Goal: Task Accomplishment & Management: Use online tool/utility

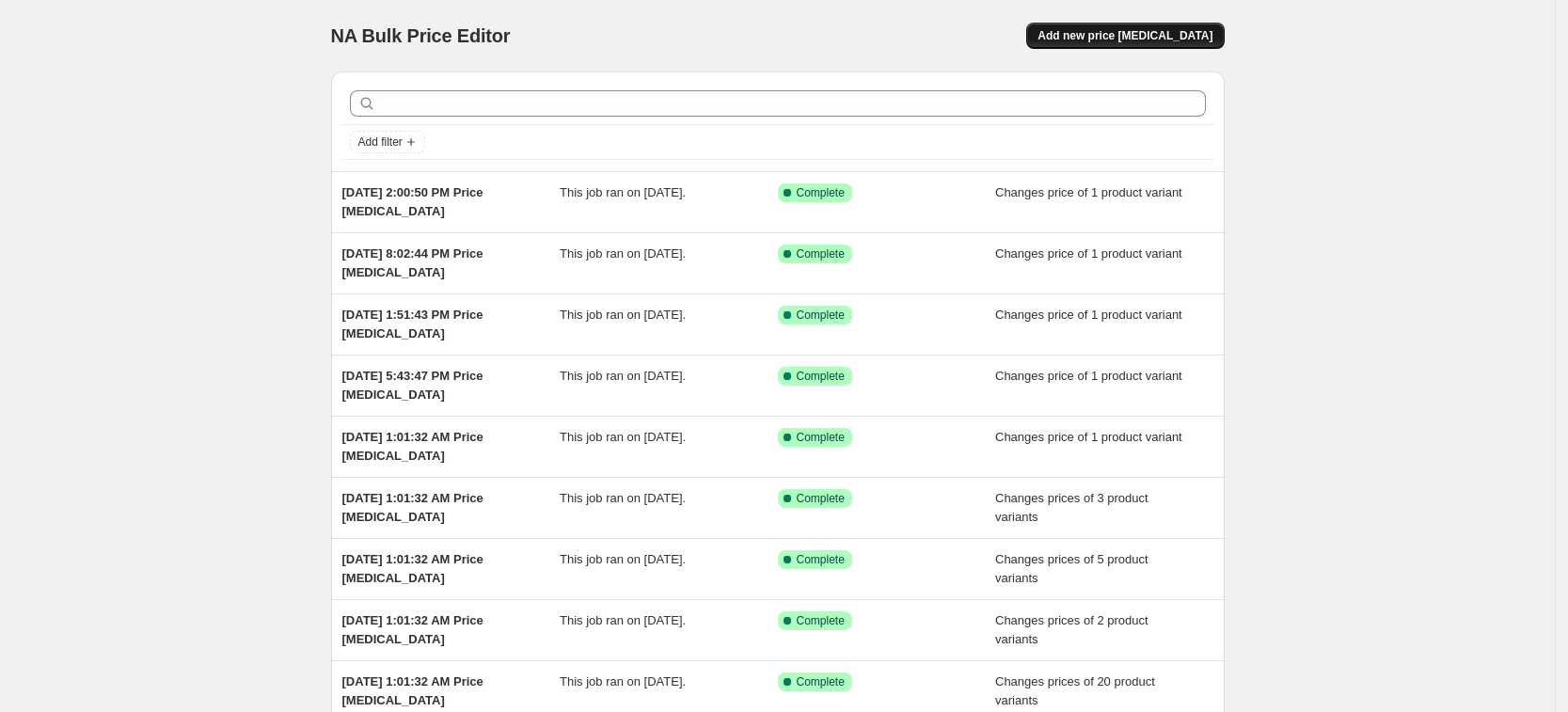
click at [1171, 33] on span "Add new price [MEDICAL_DATA]" at bounding box center [1124, 36] width 175 height 15
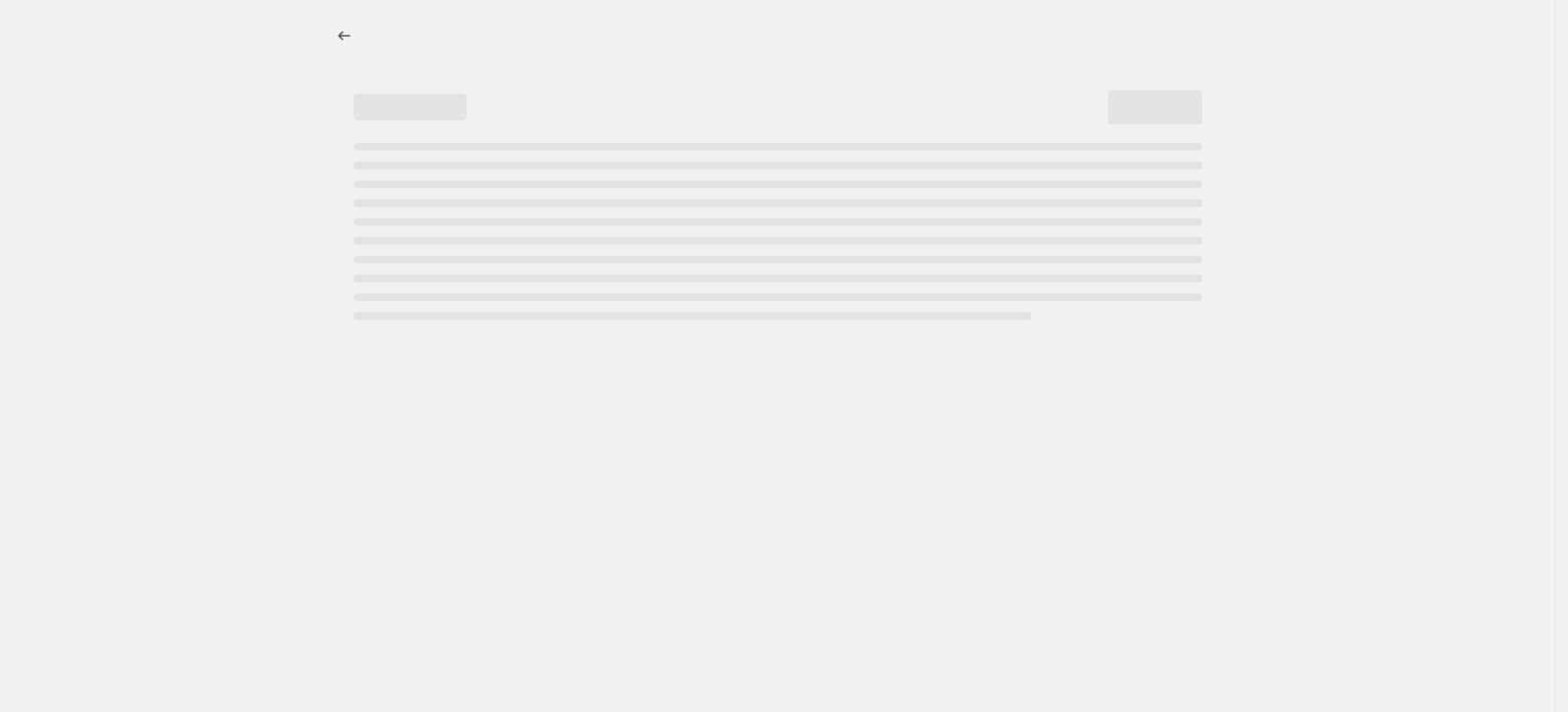
select select "percentage"
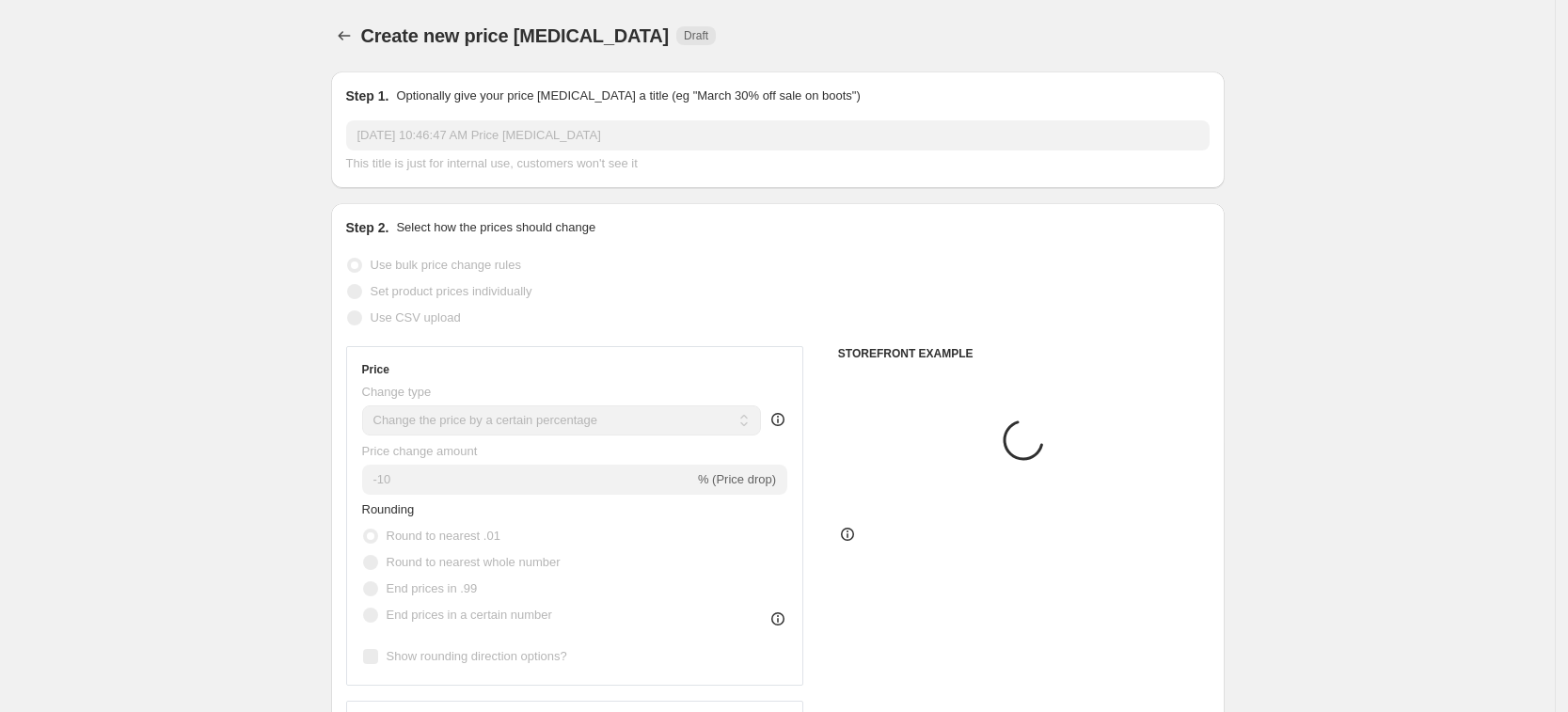
click at [500, 285] on span "Set product prices individually" at bounding box center [452, 291] width 162 height 14
click at [348, 285] on input "Set product prices individually" at bounding box center [347, 284] width 1 height 1
radio input "true"
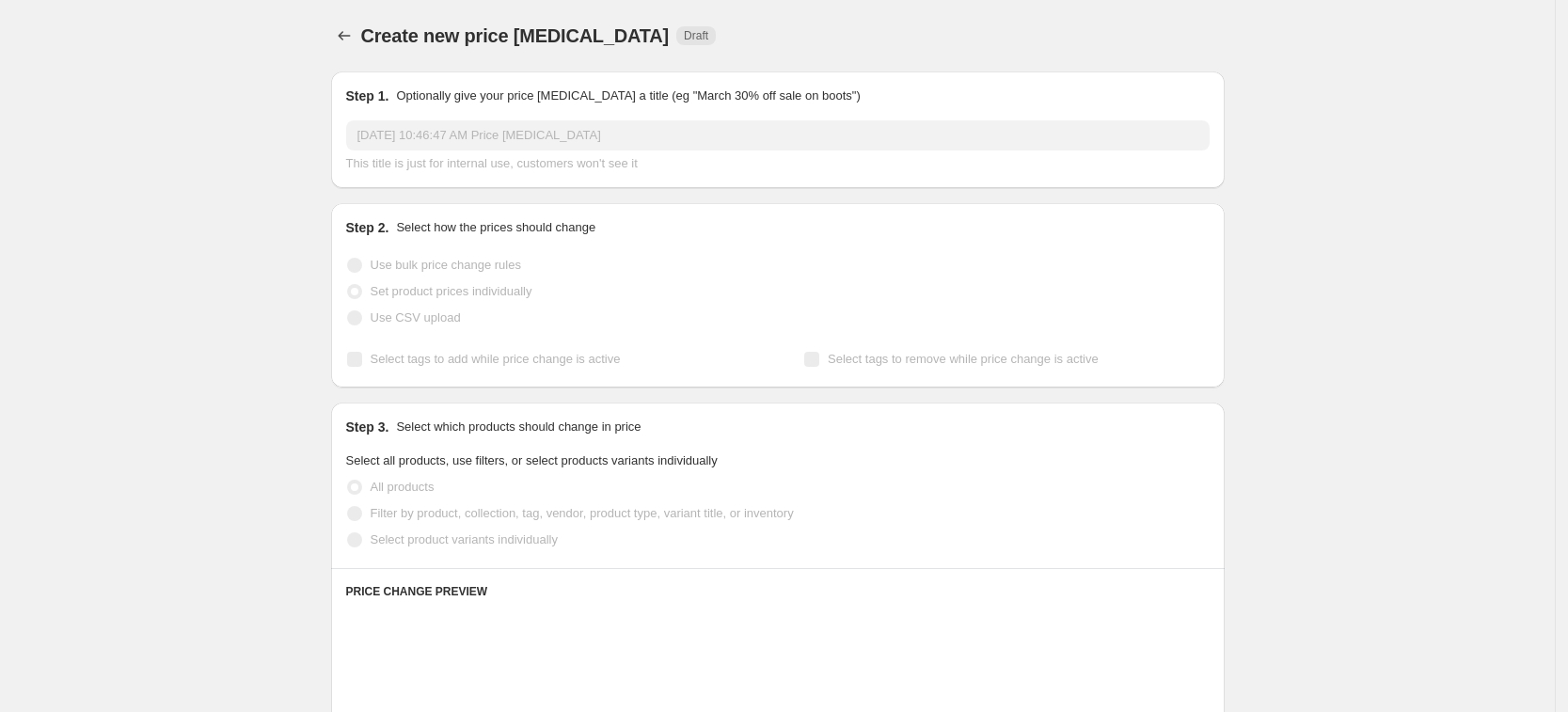
click at [506, 548] on span "Select product variants individually" at bounding box center [464, 539] width 187 height 18
click at [348, 533] on input "Select product variants individually" at bounding box center [347, 532] width 1 height 1
radio input "true"
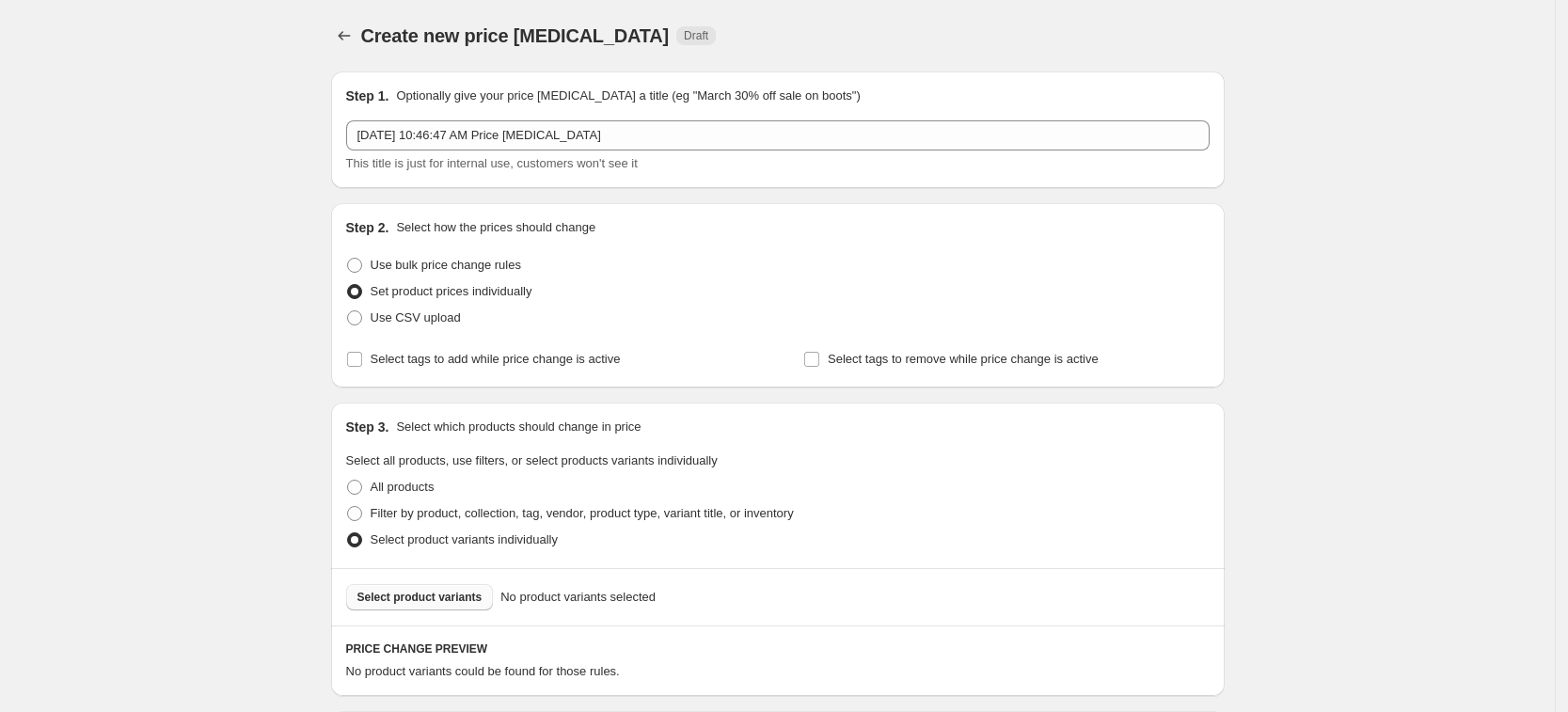
click at [459, 590] on span "Select product variants" at bounding box center [420, 598] width 126 height 15
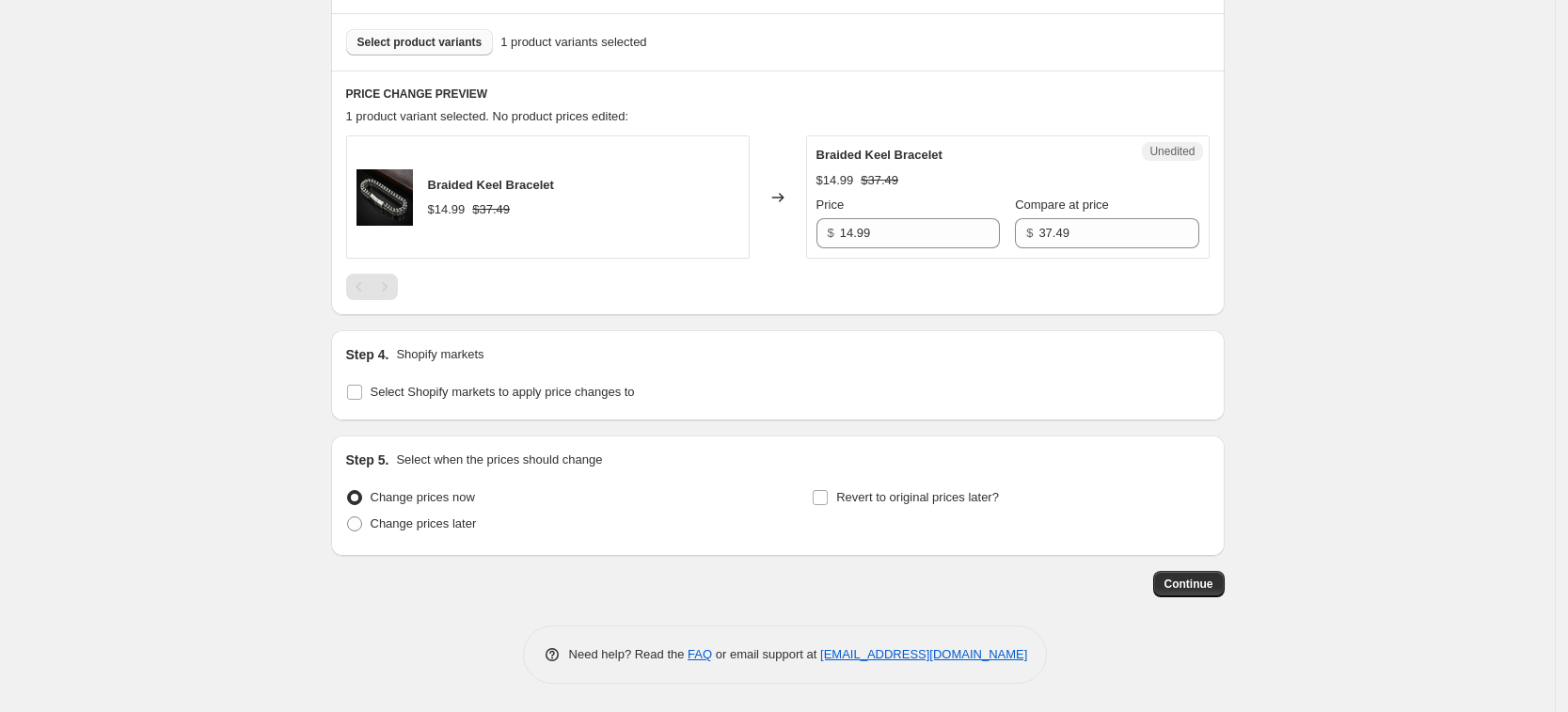
scroll to position [555, 0]
click at [534, 384] on span "Select Shopify markets to apply price changes to" at bounding box center [503, 391] width 265 height 14
click at [362, 384] on input "Select Shopify markets to apply price changes to" at bounding box center [354, 392] width 15 height 15
checkbox input "true"
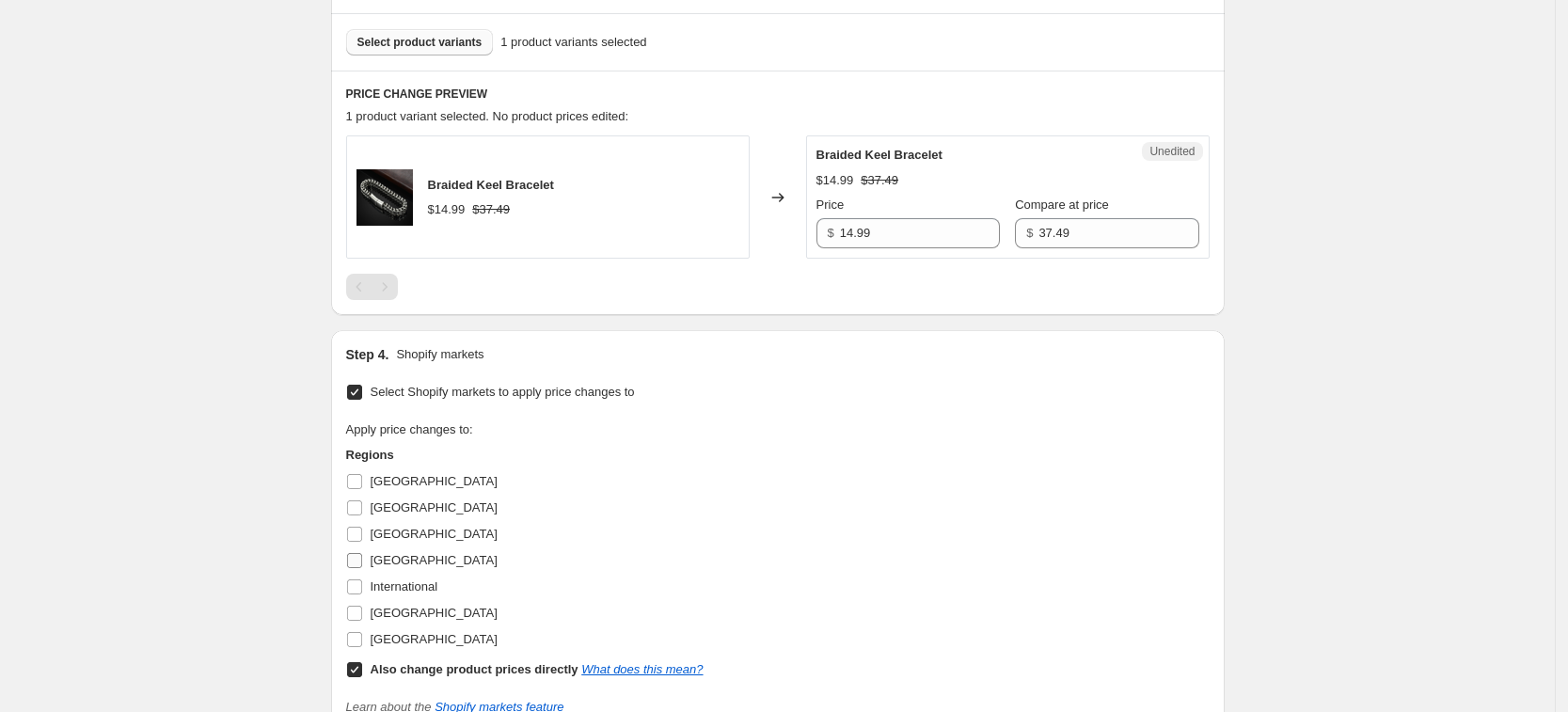
click at [379, 563] on span "[GEOGRAPHIC_DATA]" at bounding box center [434, 560] width 126 height 14
click at [362, 563] on input "[GEOGRAPHIC_DATA]" at bounding box center [354, 561] width 15 height 15
checkbox input "true"
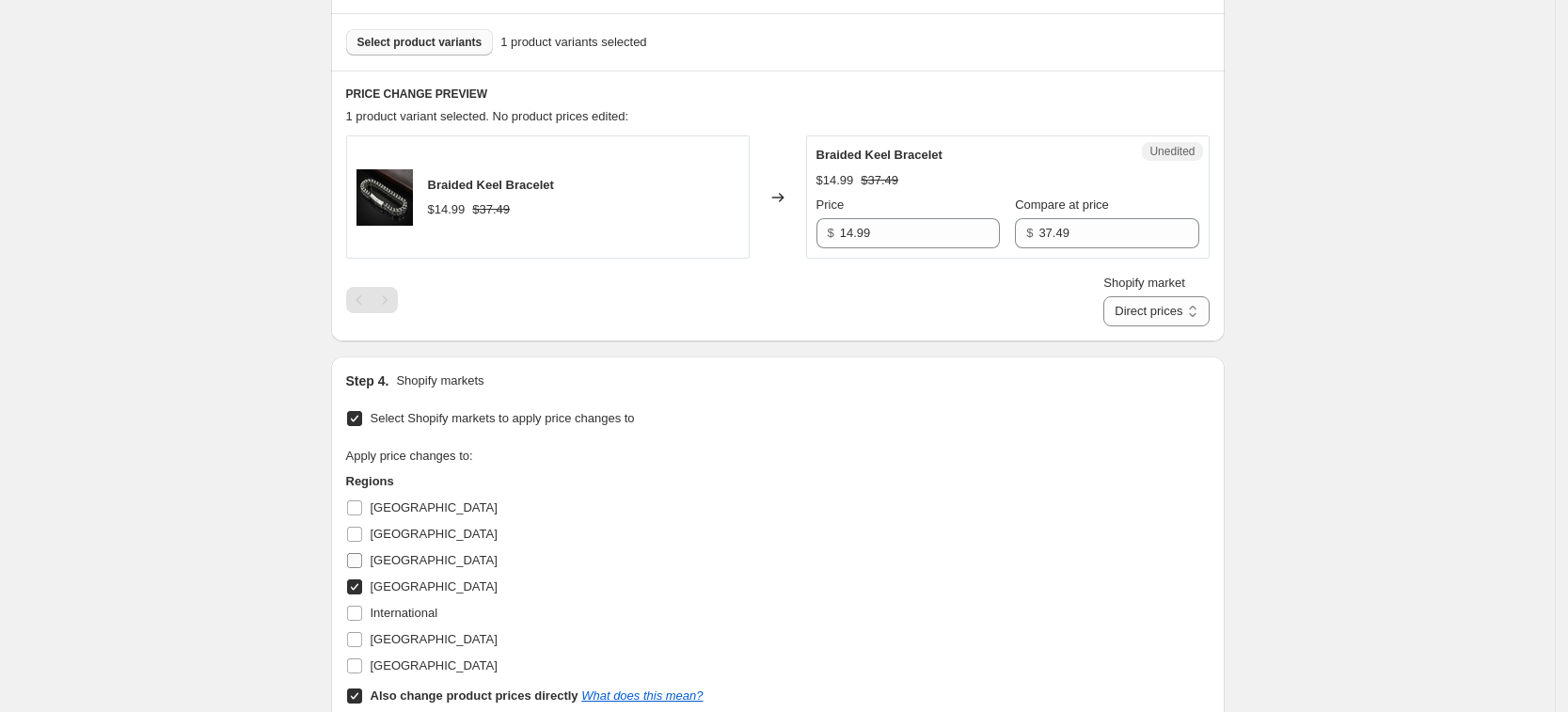
click at [382, 560] on span "[GEOGRAPHIC_DATA]" at bounding box center [434, 560] width 126 height 14
click at [362, 560] on input "[GEOGRAPHIC_DATA]" at bounding box center [354, 561] width 15 height 15
checkbox input "true"
click at [415, 635] on span "[GEOGRAPHIC_DATA]" at bounding box center [434, 640] width 126 height 14
click at [362, 635] on input "[GEOGRAPHIC_DATA]" at bounding box center [354, 641] width 15 height 15
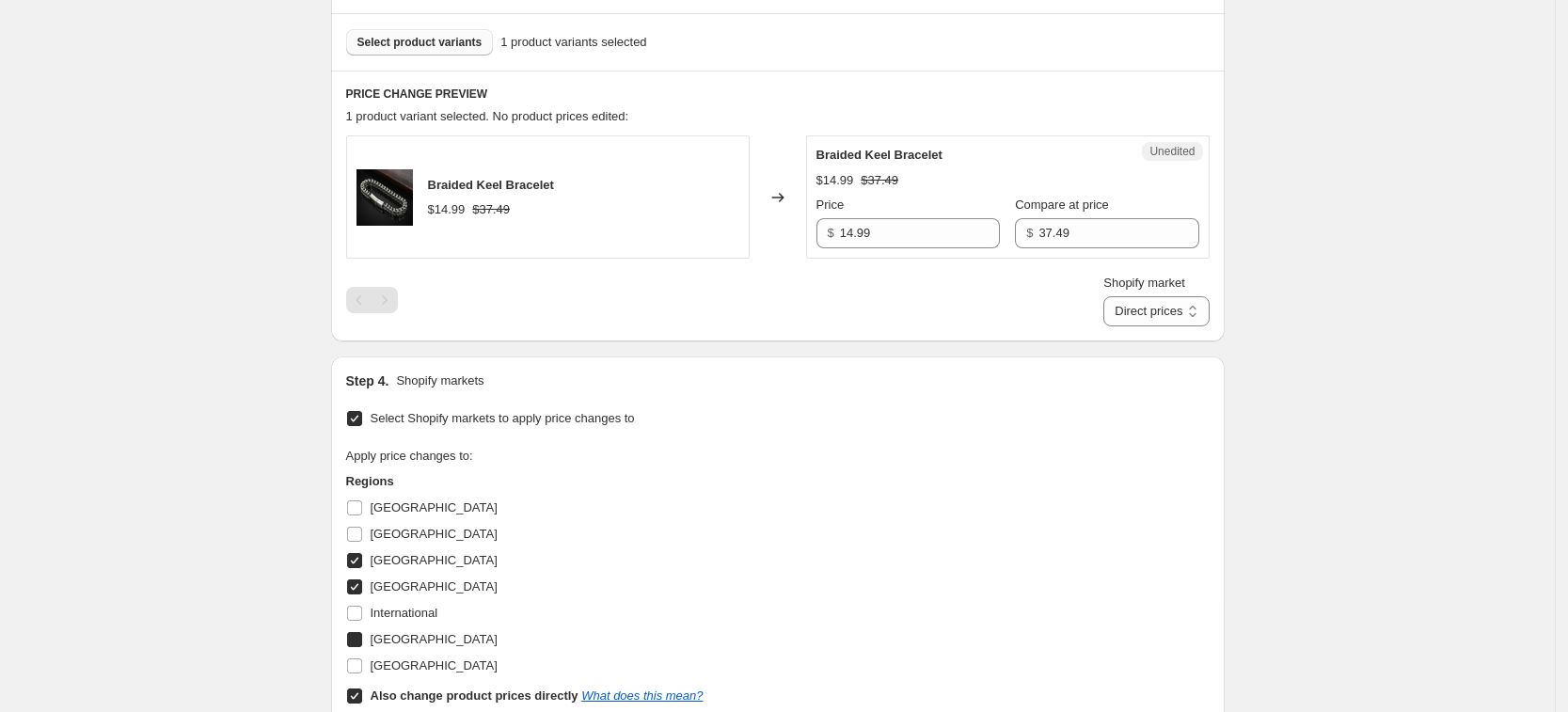
checkbox input "true"
click at [427, 663] on span "[GEOGRAPHIC_DATA]" at bounding box center [434, 666] width 126 height 14
click at [362, 663] on input "[GEOGRAPHIC_DATA]" at bounding box center [354, 667] width 15 height 15
checkbox input "true"
click at [442, 689] on b "Also change product prices directly" at bounding box center [474, 696] width 208 height 14
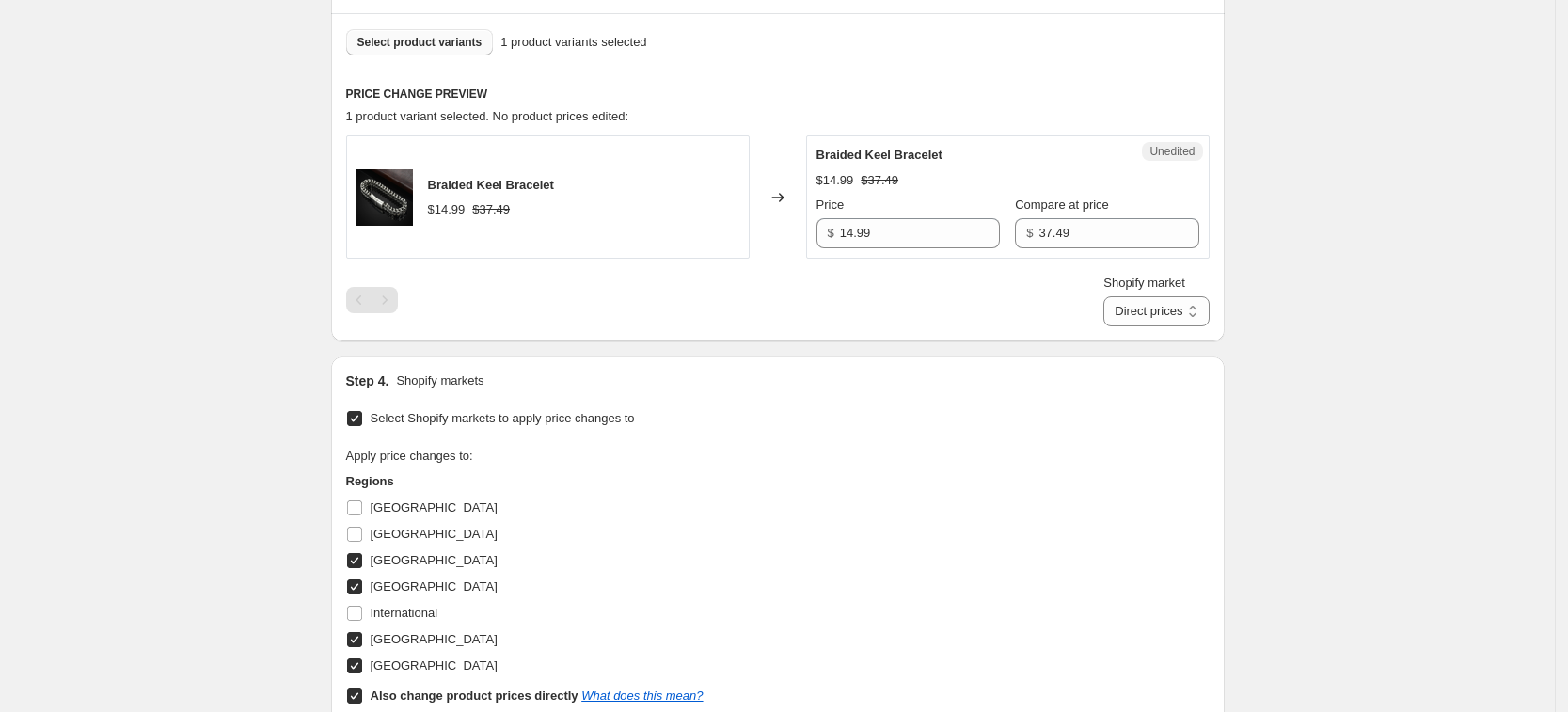
click at [362, 689] on input "Also change product prices directly What does this mean?" at bounding box center [354, 697] width 15 height 15
checkbox input "false"
select select "38931529881"
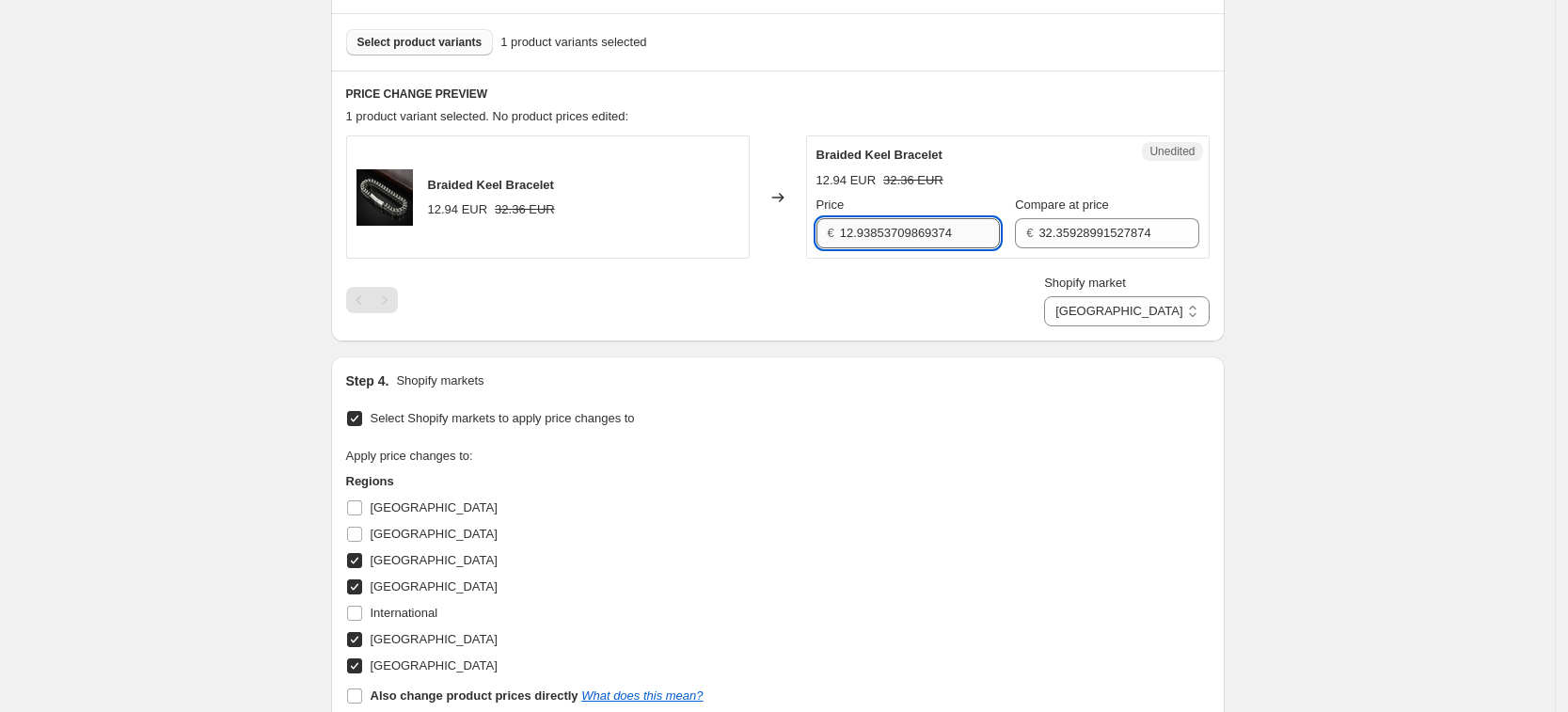
click at [911, 227] on input "12.93853709869374" at bounding box center [920, 233] width 160 height 30
type input "14.99"
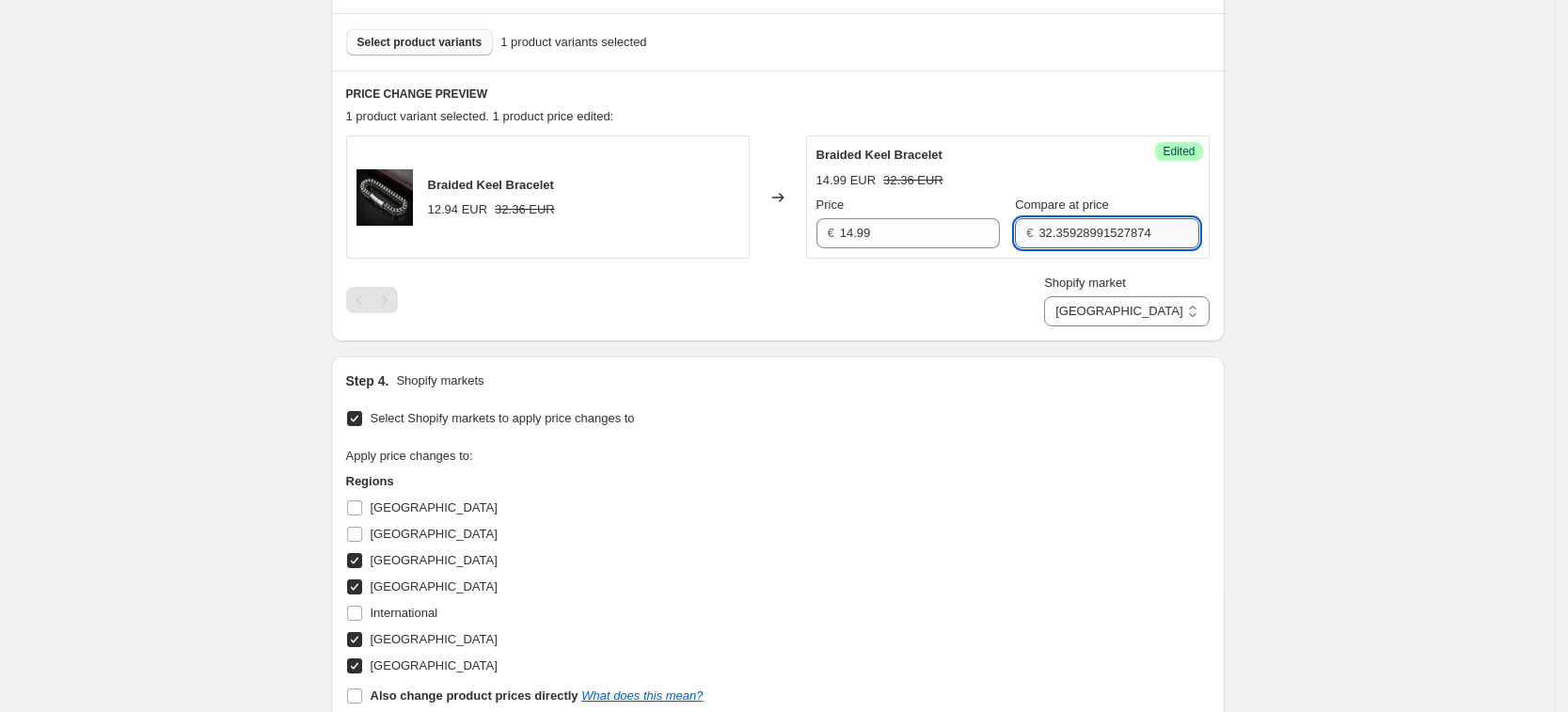
click at [1093, 231] on input "32.35928991527874" at bounding box center [1118, 233] width 160 height 30
type input "37.49"
click at [1005, 271] on div "Braided Keel Bracelet 12.94 EUR 32.36 EUR Changed to Success Edited Braided Kee…" at bounding box center [777, 231] width 863 height 191
drag, startPoint x: 1161, startPoint y: 300, endPoint x: 1166, endPoint y: 324, distance: 24.5
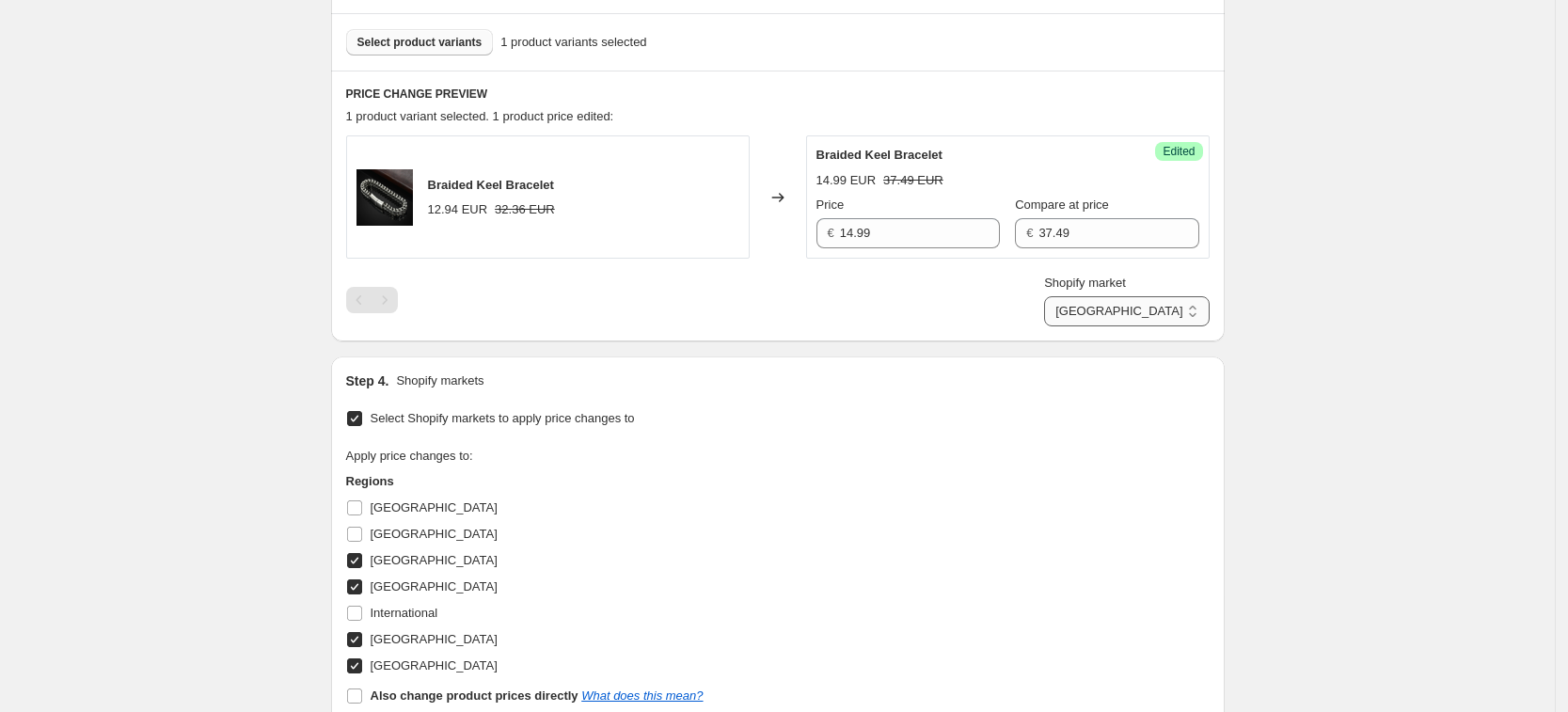
click at [1161, 300] on select "[GEOGRAPHIC_DATA] [GEOGRAPHIC_DATA] [GEOGRAPHIC_DATA] [GEOGRAPHIC_DATA]" at bounding box center [1126, 311] width 164 height 30
select select "38931464345"
click at [1129, 327] on select "[GEOGRAPHIC_DATA] [GEOGRAPHIC_DATA] [GEOGRAPHIC_DATA] [GEOGRAPHIC_DATA]" at bounding box center [1126, 311] width 164 height 30
click at [907, 242] on input "12.93853709869374" at bounding box center [920, 233] width 160 height 30
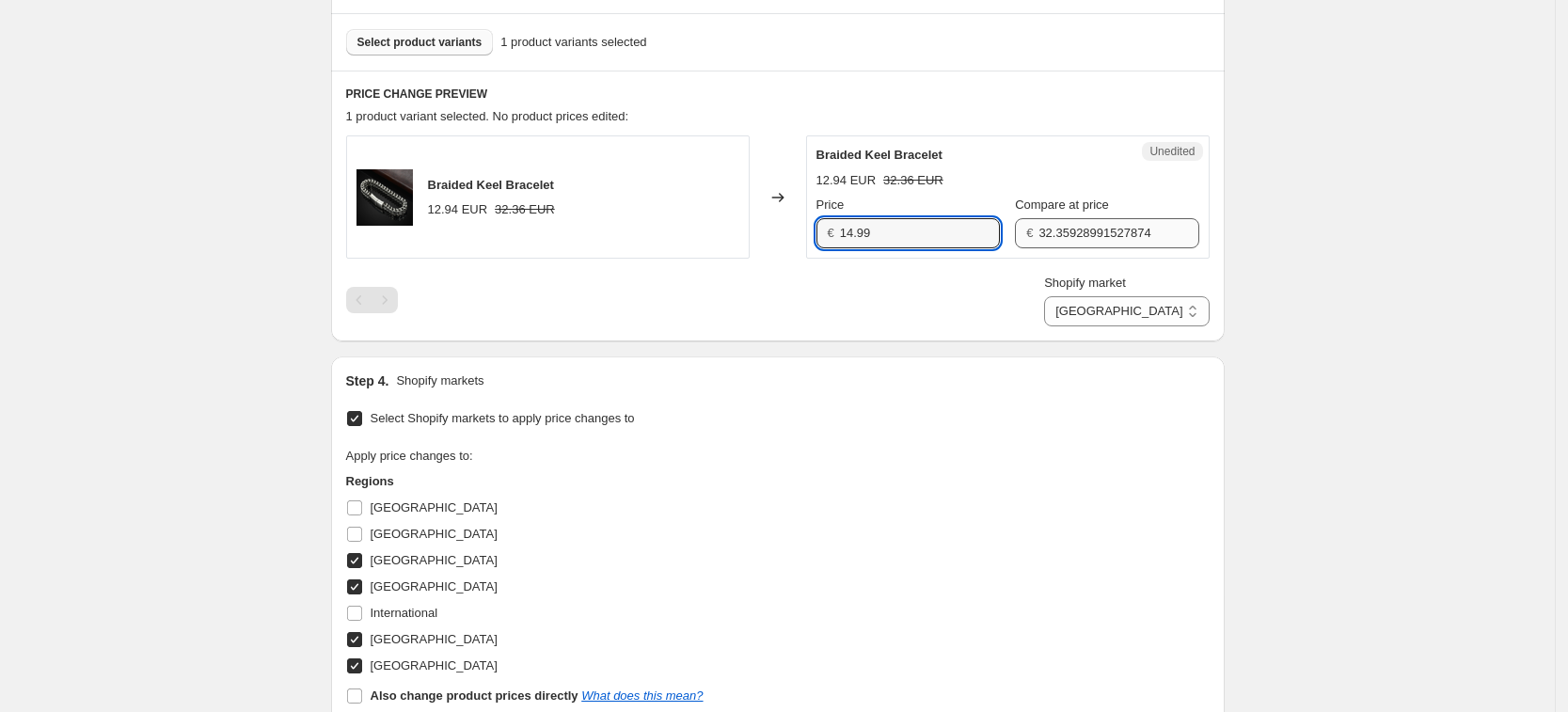
type input "14.99"
click at [1092, 233] on input "32.35928991527874" at bounding box center [1118, 233] width 160 height 30
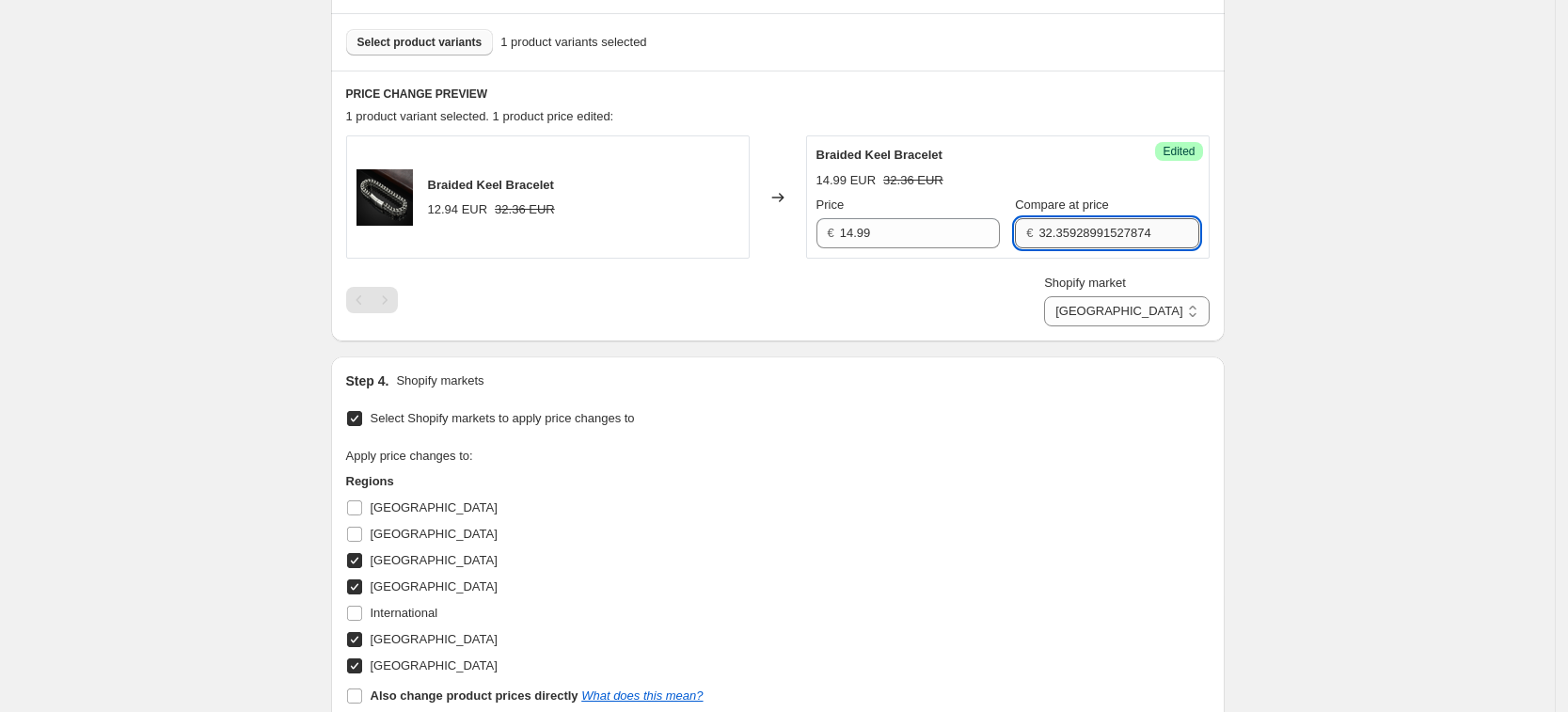
click at [1092, 233] on input "32.35928991527874" at bounding box center [1118, 233] width 160 height 30
type input "37.49"
drag, startPoint x: 981, startPoint y: 299, endPoint x: 1099, endPoint y: 307, distance: 118.3
click at [981, 299] on div "Shopify market [GEOGRAPHIC_DATA] [GEOGRAPHIC_DATA] [GEOGRAPHIC_DATA] [GEOGRAPHI…" at bounding box center [777, 299] width 863 height 53
click at [1165, 314] on select "[GEOGRAPHIC_DATA] [GEOGRAPHIC_DATA] [GEOGRAPHIC_DATA] [GEOGRAPHIC_DATA]" at bounding box center [1126, 311] width 164 height 30
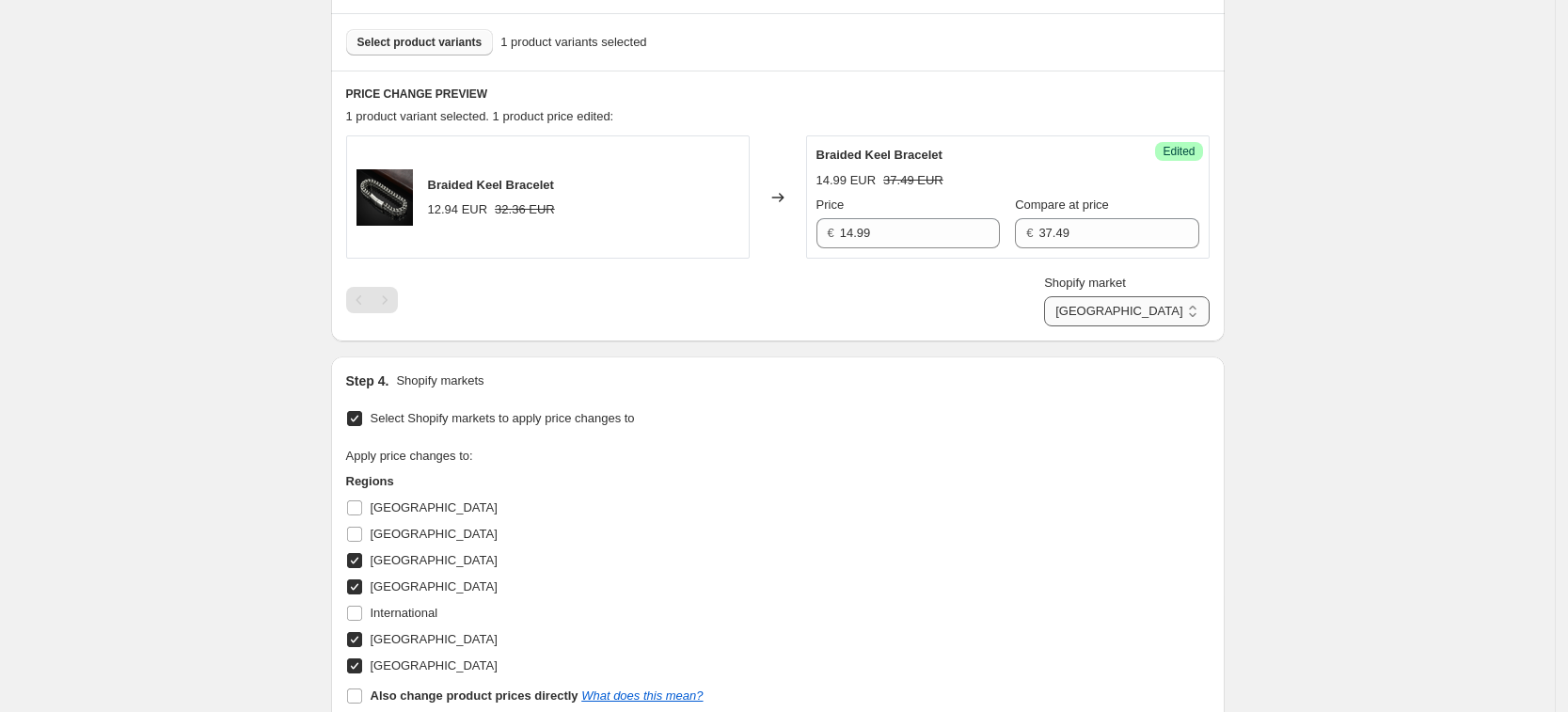
select select "38932054169"
click at [1088, 327] on select "[GEOGRAPHIC_DATA] [GEOGRAPHIC_DATA] [GEOGRAPHIC_DATA] [GEOGRAPHIC_DATA]" at bounding box center [1126, 311] width 164 height 30
click at [870, 226] on input "11.307419921299921" at bounding box center [920, 233] width 160 height 30
type input "14.99"
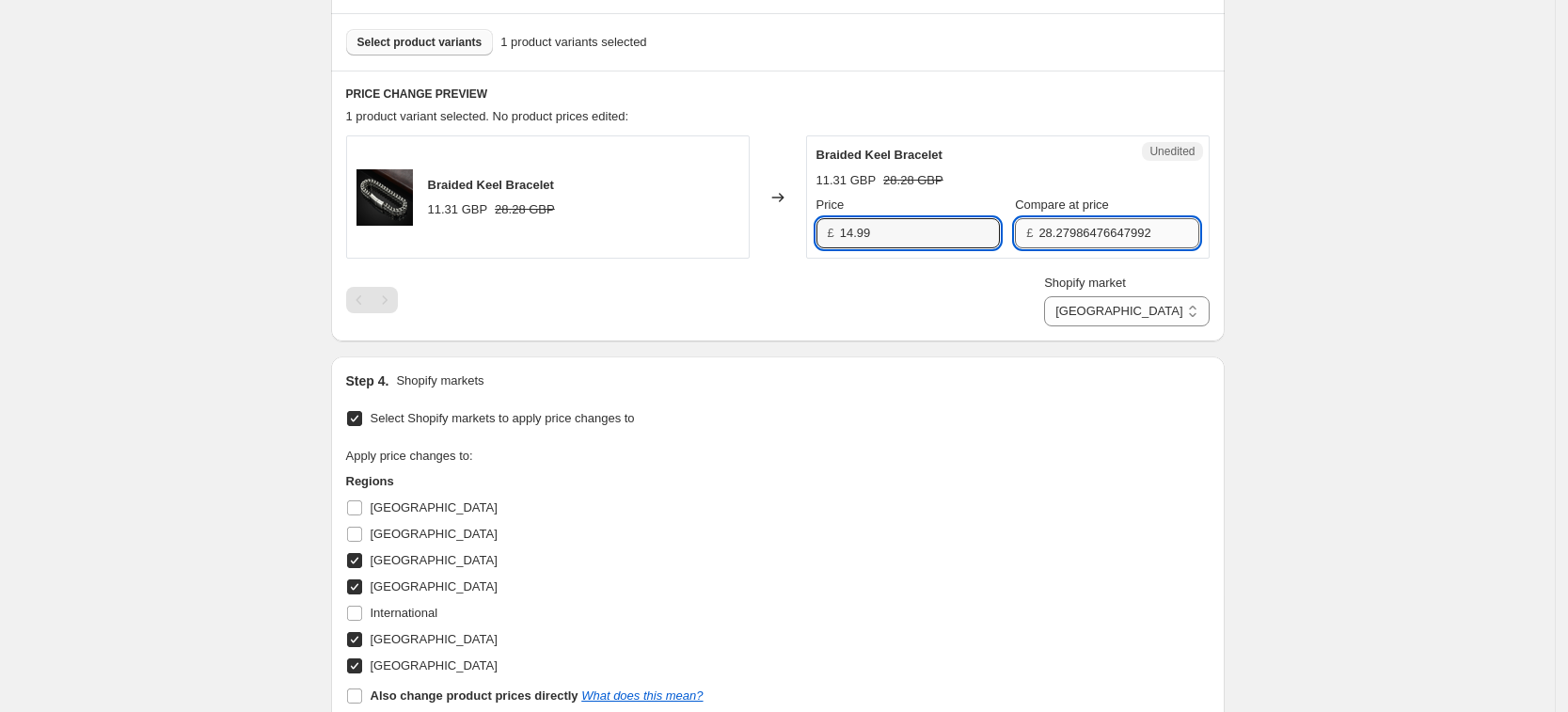
click at [1121, 230] on input "28.27986476647992" at bounding box center [1118, 233] width 160 height 30
type input "37.49"
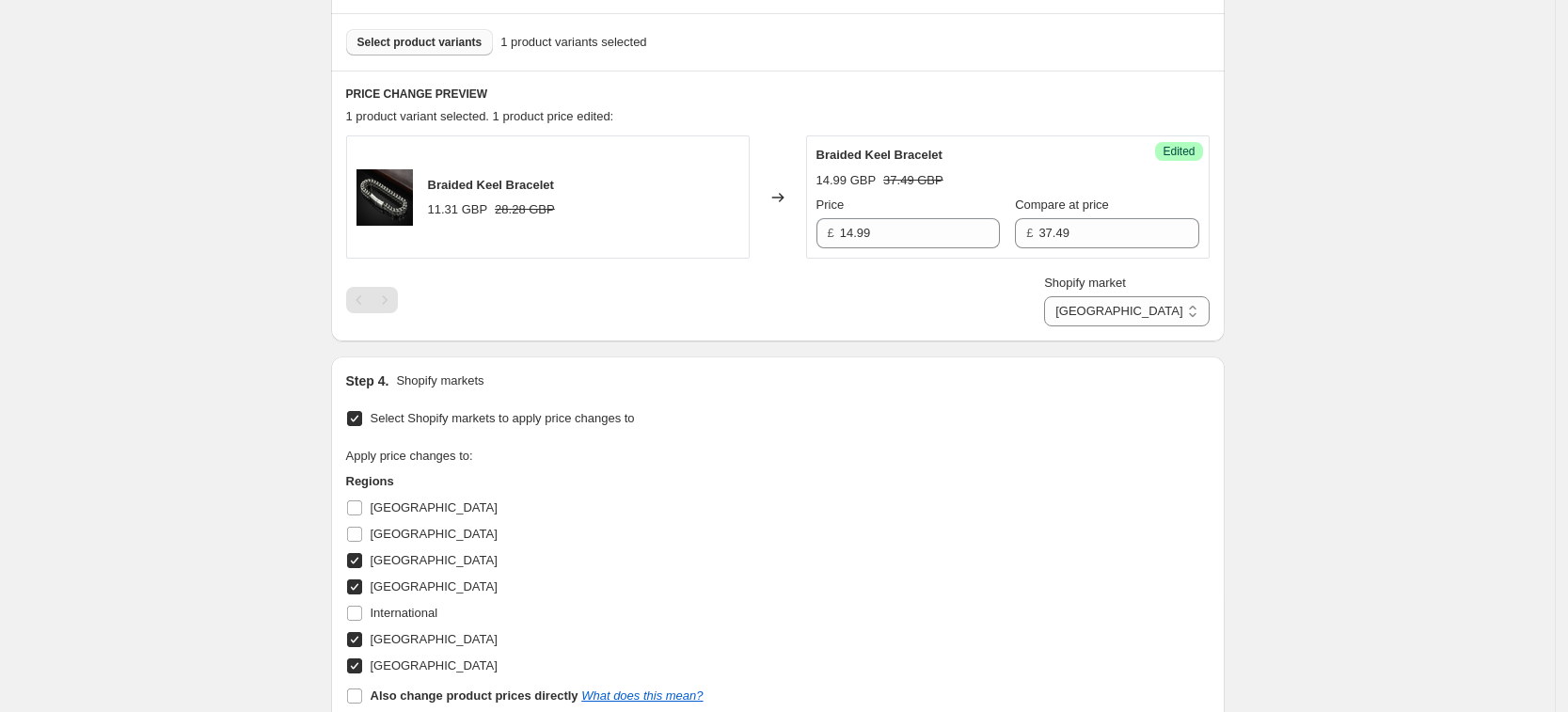
click at [995, 301] on div "Shopify market [GEOGRAPHIC_DATA] [GEOGRAPHIC_DATA] [GEOGRAPHIC_DATA] [GEOGRAPHI…" at bounding box center [777, 299] width 863 height 53
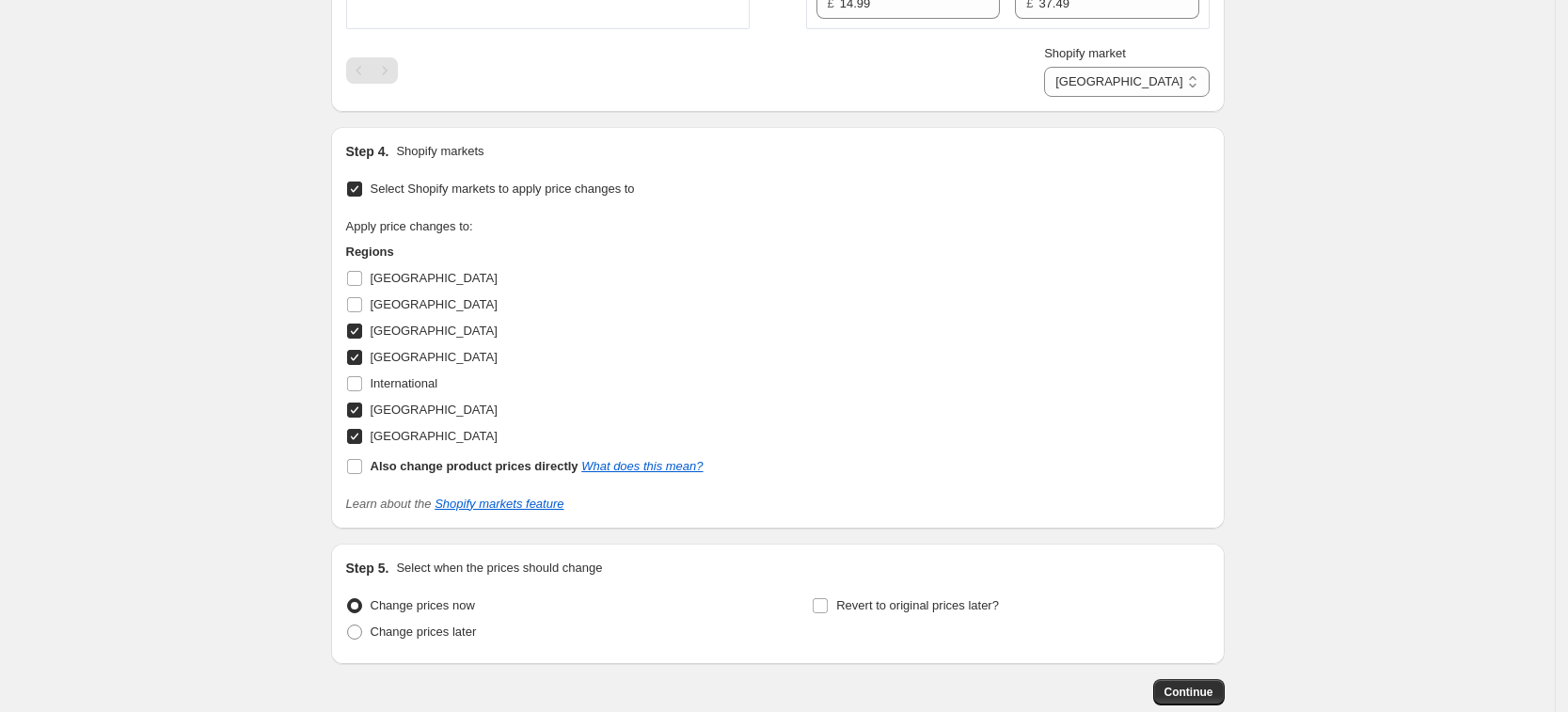
scroll to position [893, 0]
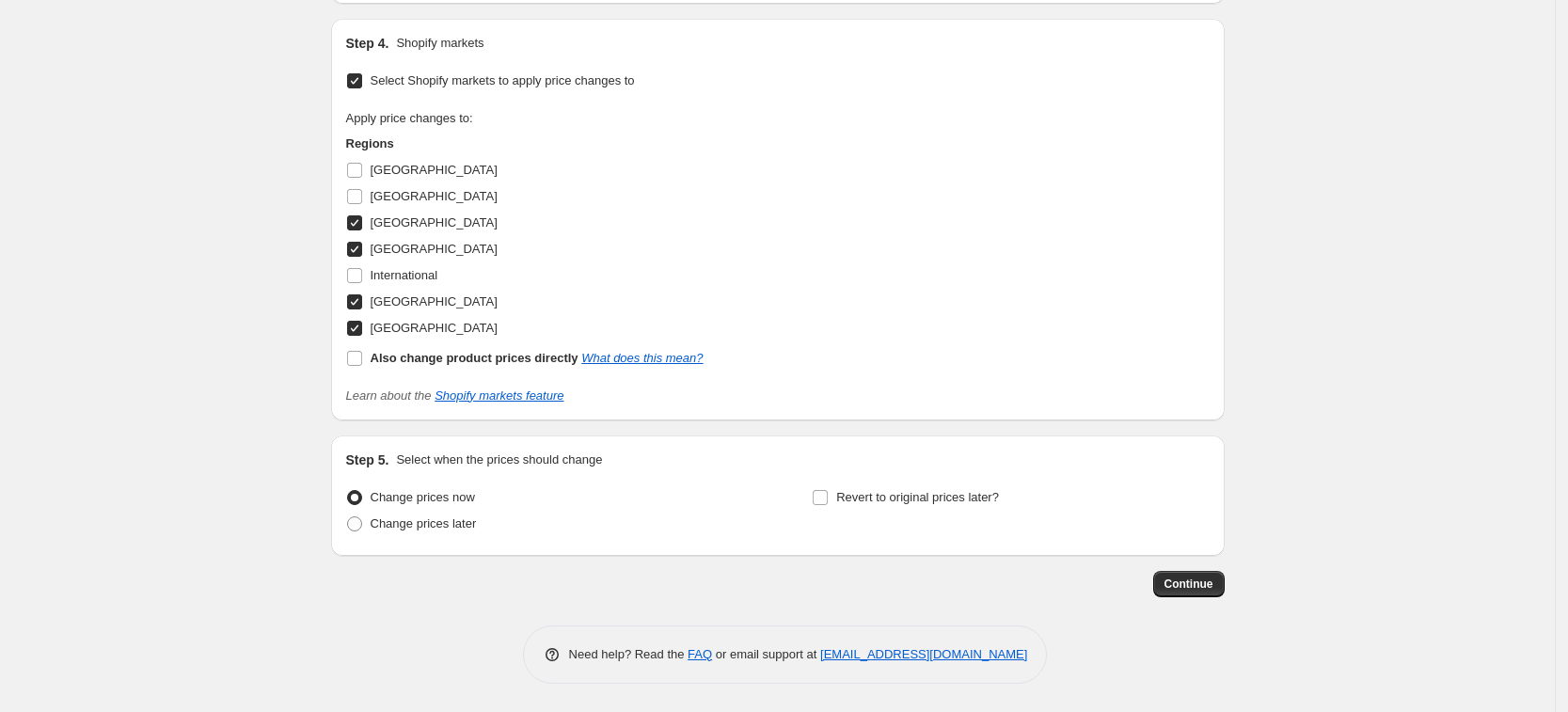
click at [1219, 579] on button "Continue" at bounding box center [1189, 584] width 71 height 26
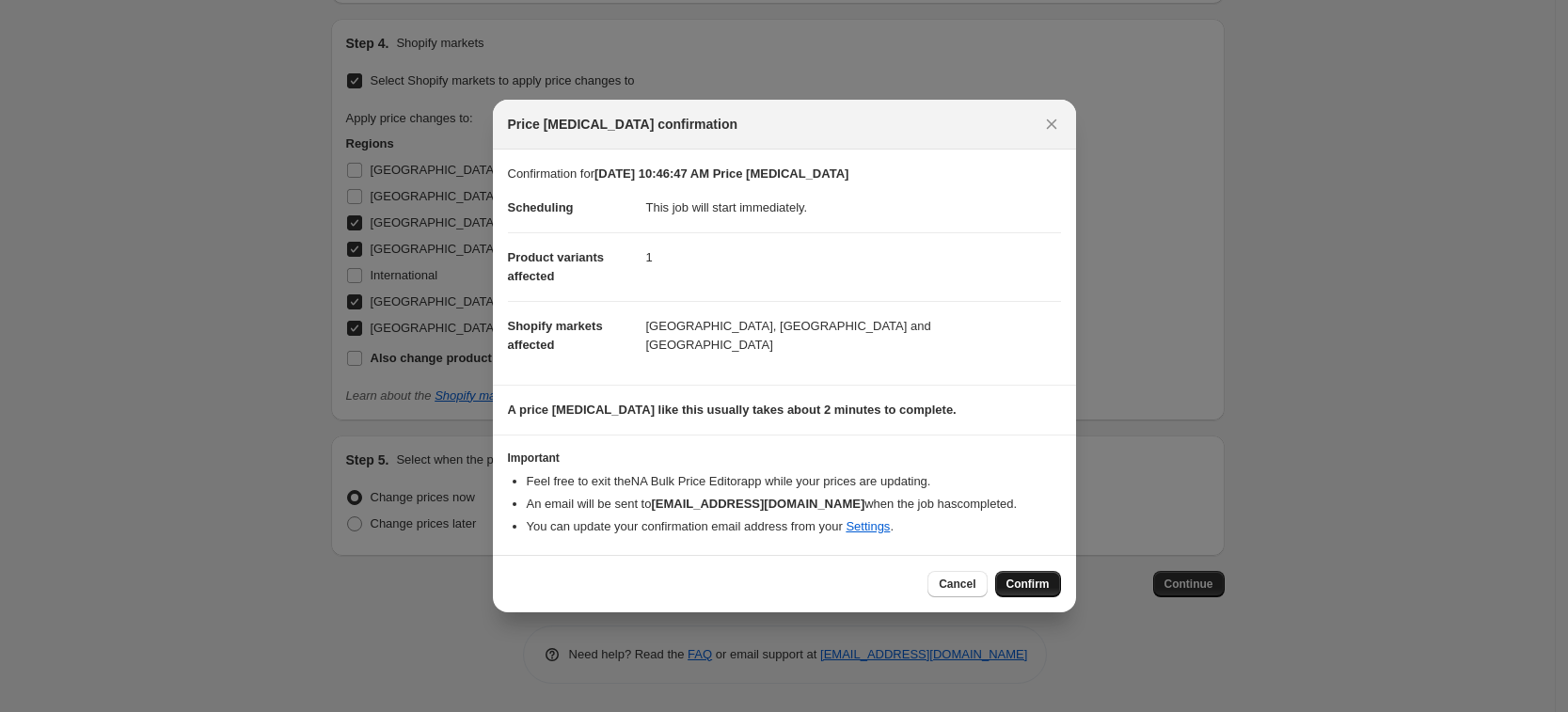
click at [1029, 591] on button "Confirm" at bounding box center [1027, 584] width 66 height 26
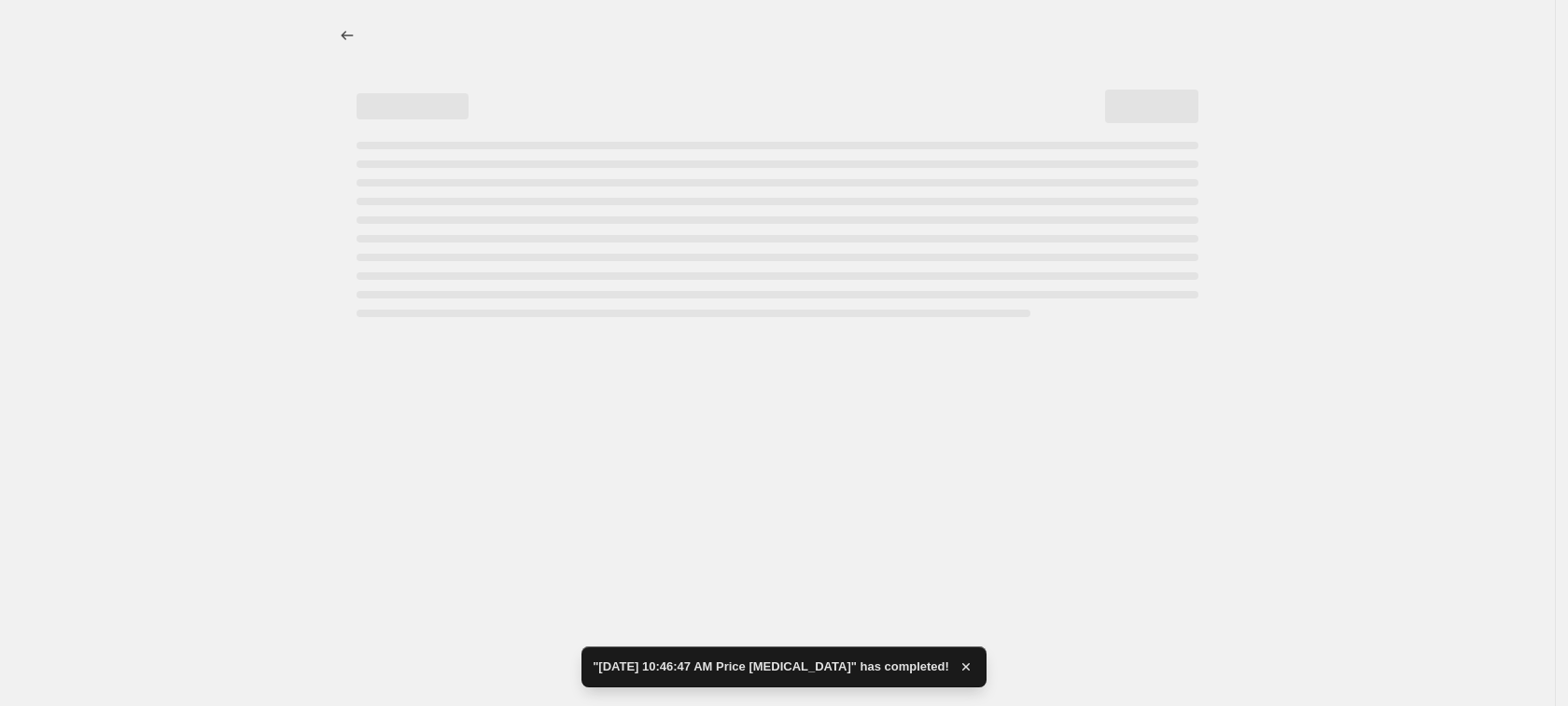
select select "38932054169"
